Goal: Navigation & Orientation: Go to known website

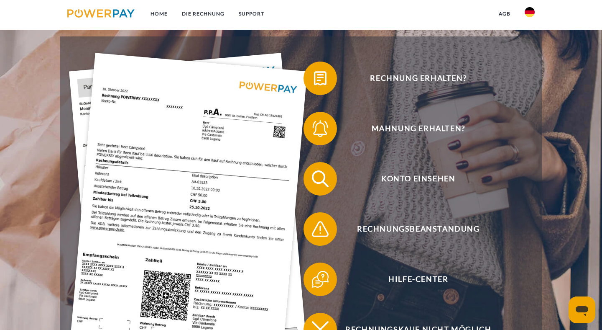
scroll to position [166, 0]
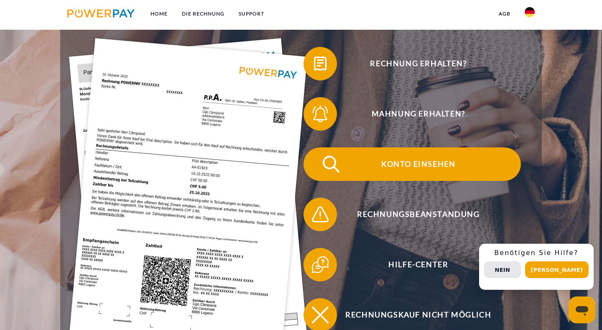
click at [329, 171] on img at bounding box center [331, 164] width 21 height 21
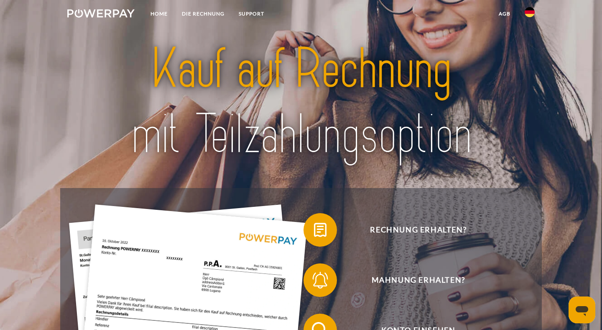
click at [149, 44] on img at bounding box center [301, 101] width 422 height 137
